Goal: Contribute content

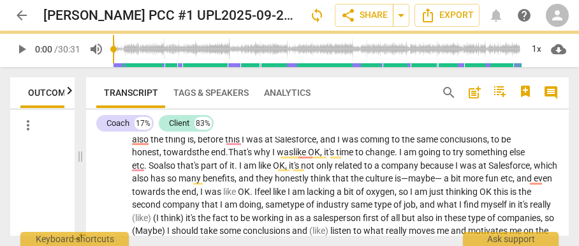
scroll to position [1648, 0]
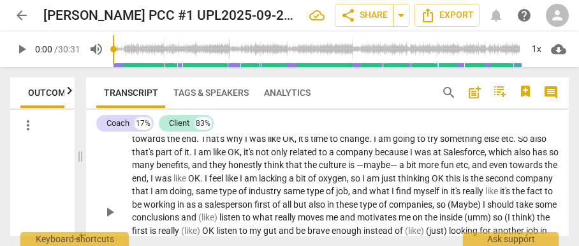
click at [198, 209] on span "as" at bounding box center [191, 204] width 11 height 10
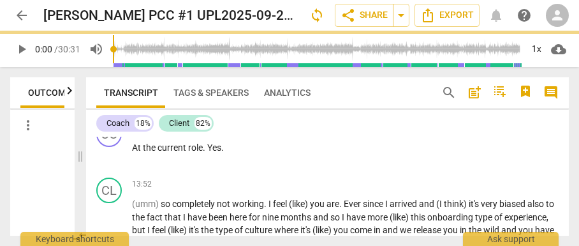
scroll to position [1905, 0]
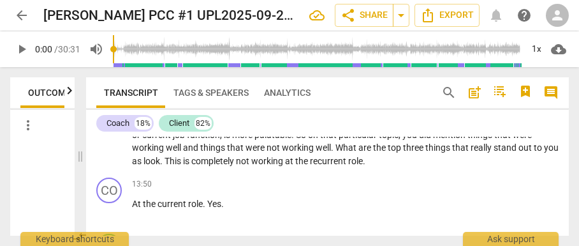
click at [160, 166] on span "look" at bounding box center [152, 161] width 17 height 10
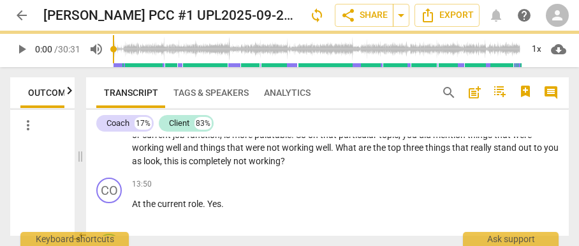
scroll to position [1961, 0]
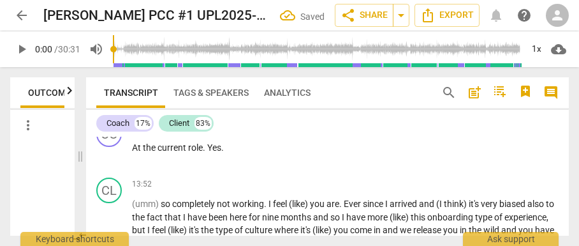
paste p
click at [306, 112] on p "OK , again thank you for the context . So the way you have explained it at the …" at bounding box center [345, 66] width 427 height 92
click at [305, 112] on p "OK , again thank you for the context . So the way you have explained it at the …" at bounding box center [345, 66] width 427 height 92
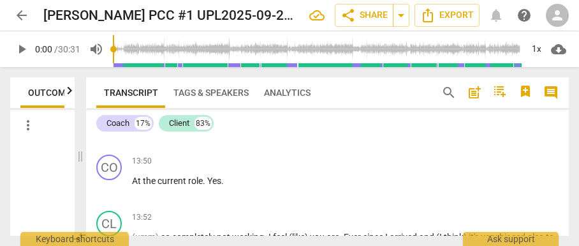
scroll to position [1983, 0]
click at [152, 130] on span "the" at bounding box center [150, 125] width 15 height 10
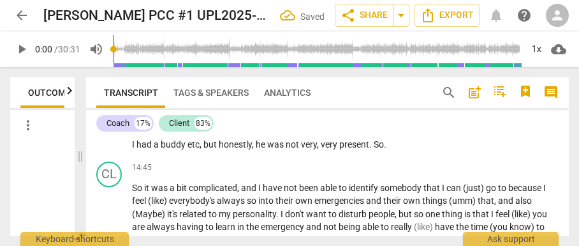
scroll to position [2156, 0]
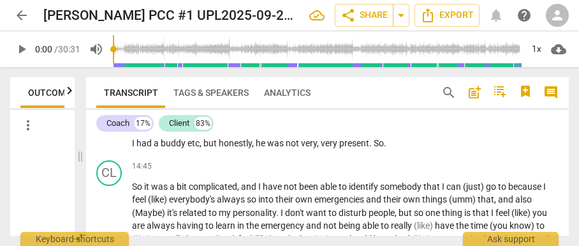
click at [374, 148] on span "." at bounding box center [371, 143] width 4 height 10
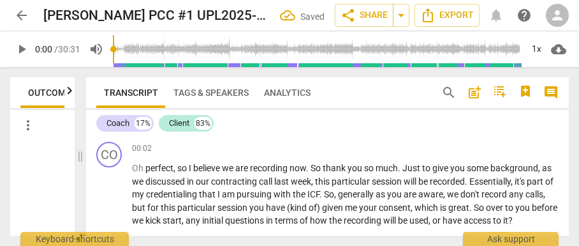
scroll to position [2156, 0]
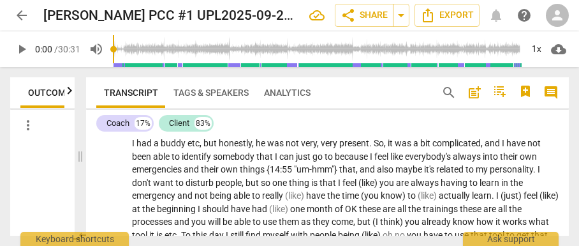
click at [396, 174] on span "maybe" at bounding box center [410, 169] width 29 height 10
paste p "To enrich screen reader interactions, please activate Accessibility in Grammarl…"
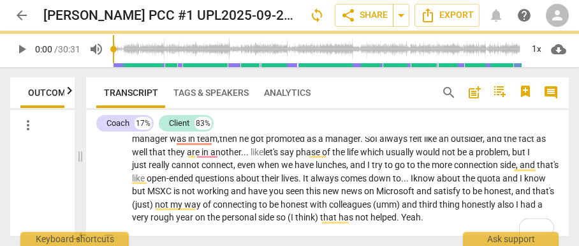
scroll to position [2435, 0]
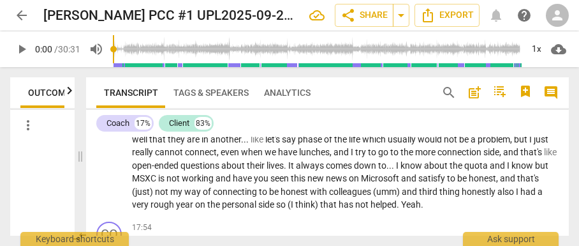
click at [481, 170] on span "quota" at bounding box center [477, 165] width 26 height 10
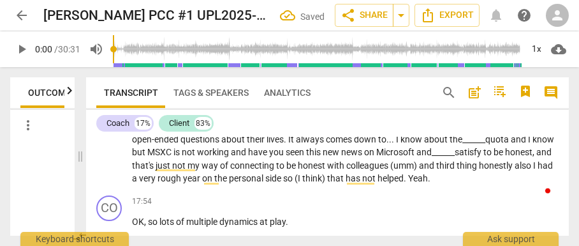
scroll to position [2117, 0]
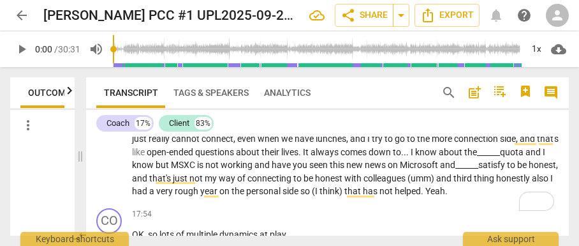
scroll to position [2461, 0]
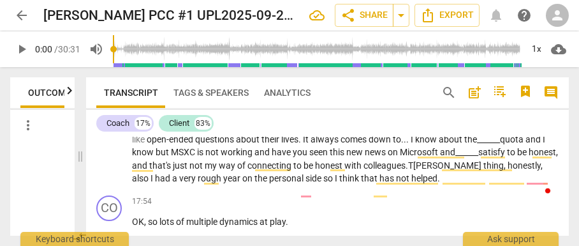
click at [173, 170] on span "that's" at bounding box center [161, 165] width 24 height 10
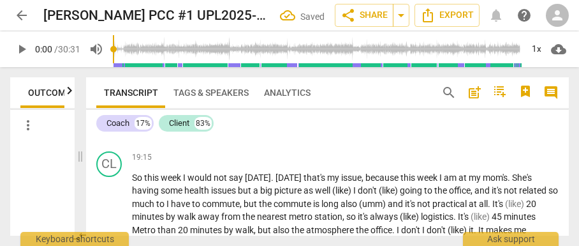
scroll to position [2921, 0]
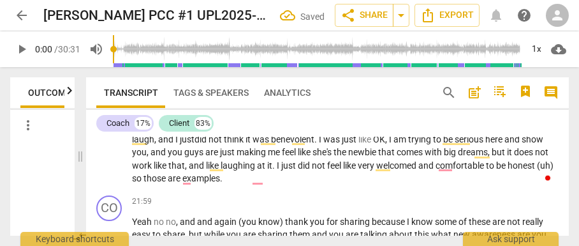
scroll to position [3264, 0]
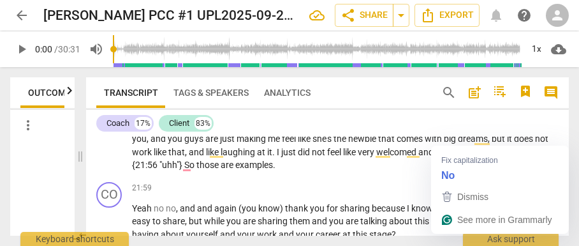
click at [377, 78] on span "no" at bounding box center [371, 73] width 12 height 10
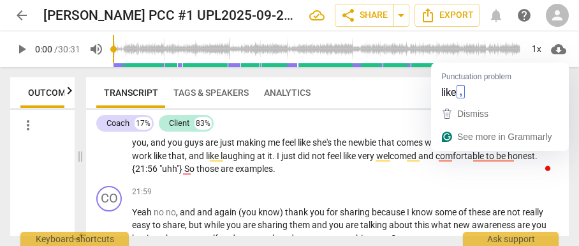
click at [455, 95] on span "like" at bounding box center [447, 90] width 15 height 10
click at [547, 147] on button "See more in Grammarly" at bounding box center [500, 136] width 133 height 23
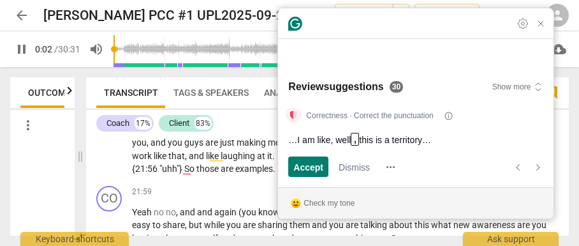
scroll to position [26, 0]
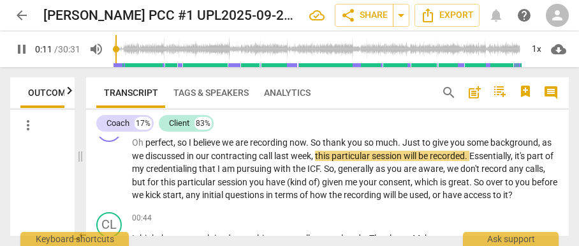
click at [17, 52] on span "pause" at bounding box center [21, 48] width 15 height 15
type input "12"
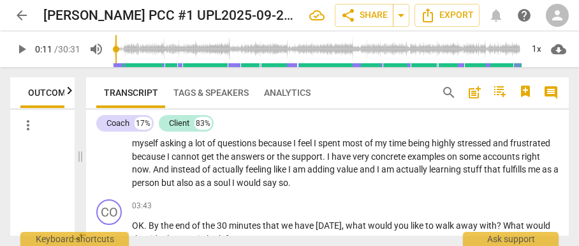
scroll to position [500, 0]
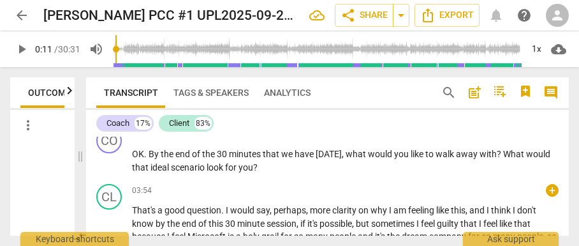
click at [434, 215] on span "feeling" at bounding box center [422, 210] width 28 height 10
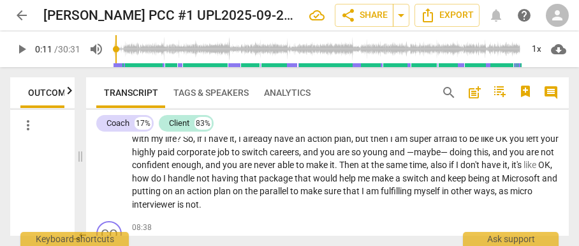
scroll to position [1193, 0]
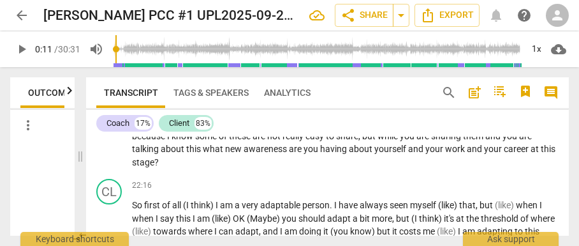
scroll to position [3304, 0]
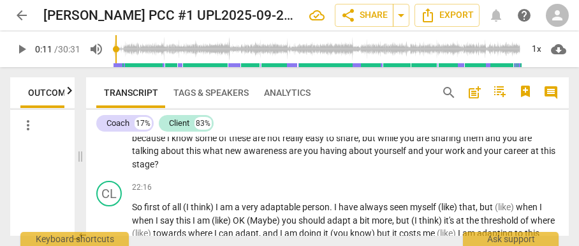
click at [321, 130] on span "." at bounding box center [318, 124] width 4 height 10
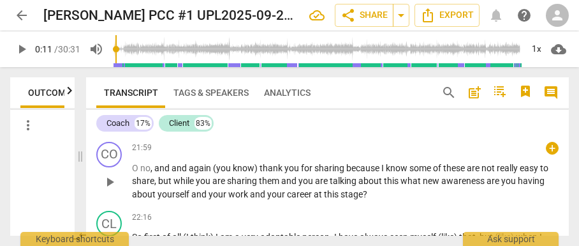
click at [135, 173] on span "O" at bounding box center [136, 168] width 8 height 10
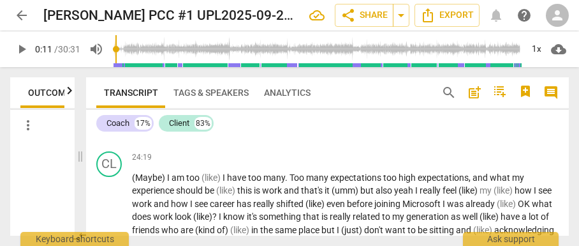
scroll to position [3728, 0]
